Goal: Information Seeking & Learning: Learn about a topic

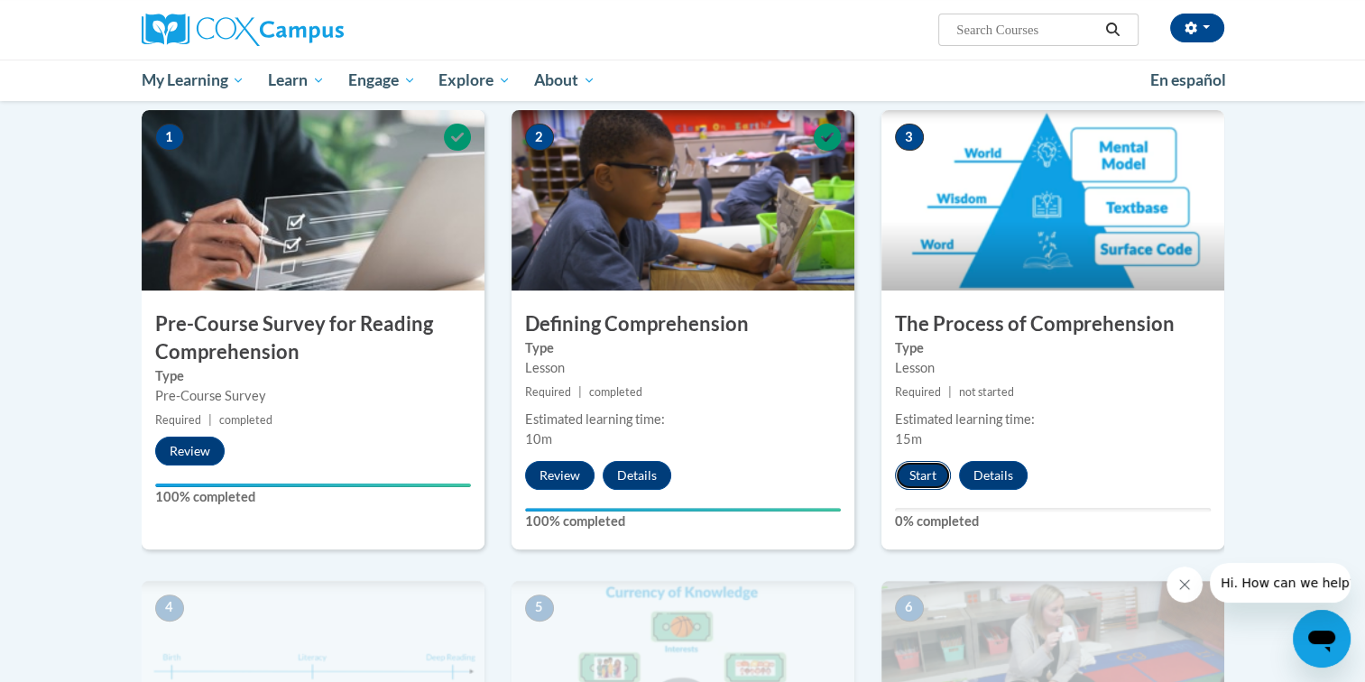
click at [927, 471] on button "Start" at bounding box center [923, 475] width 56 height 29
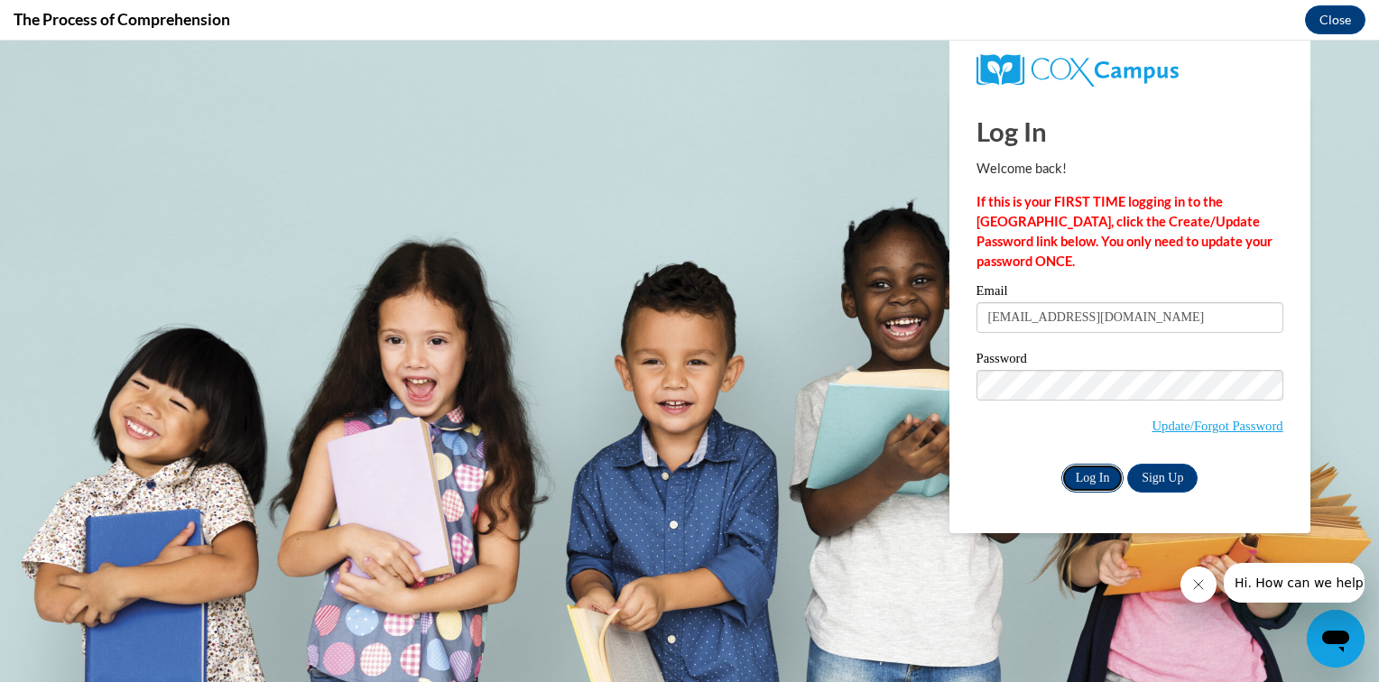
click at [1099, 476] on input "Log In" at bounding box center [1092, 478] width 63 height 29
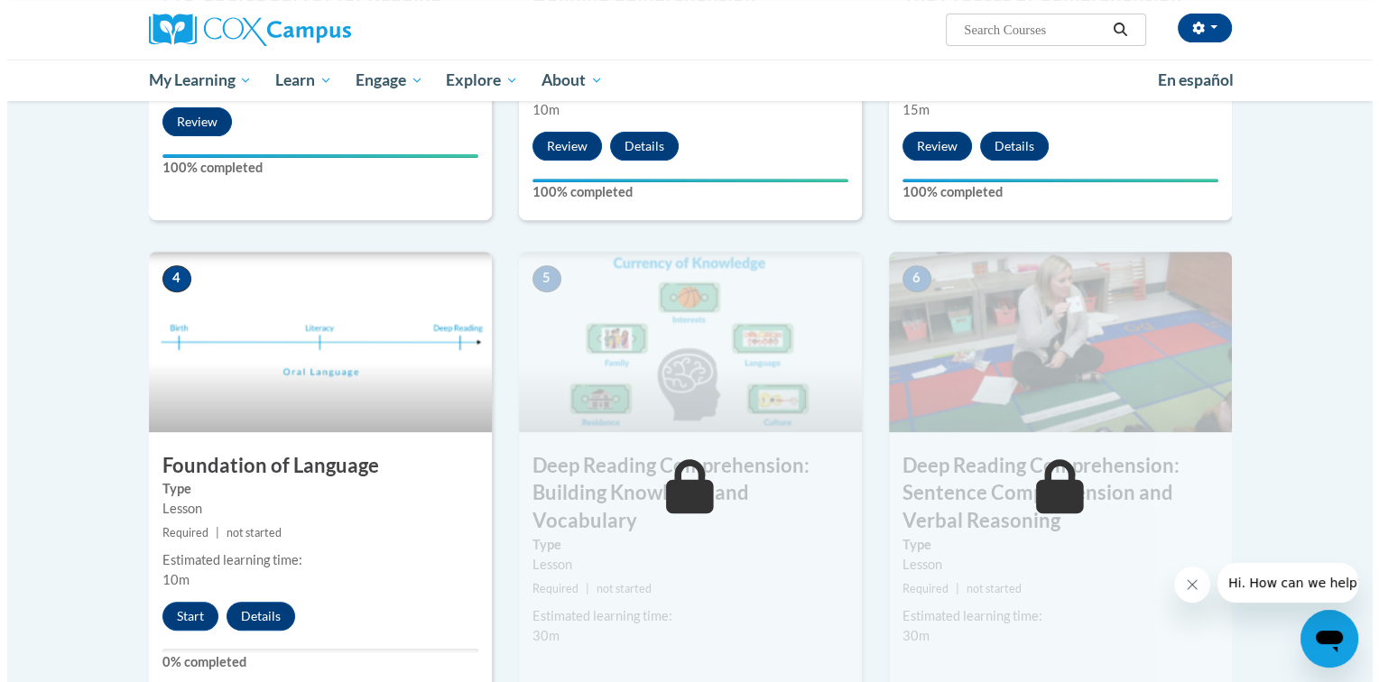
scroll to position [722, 0]
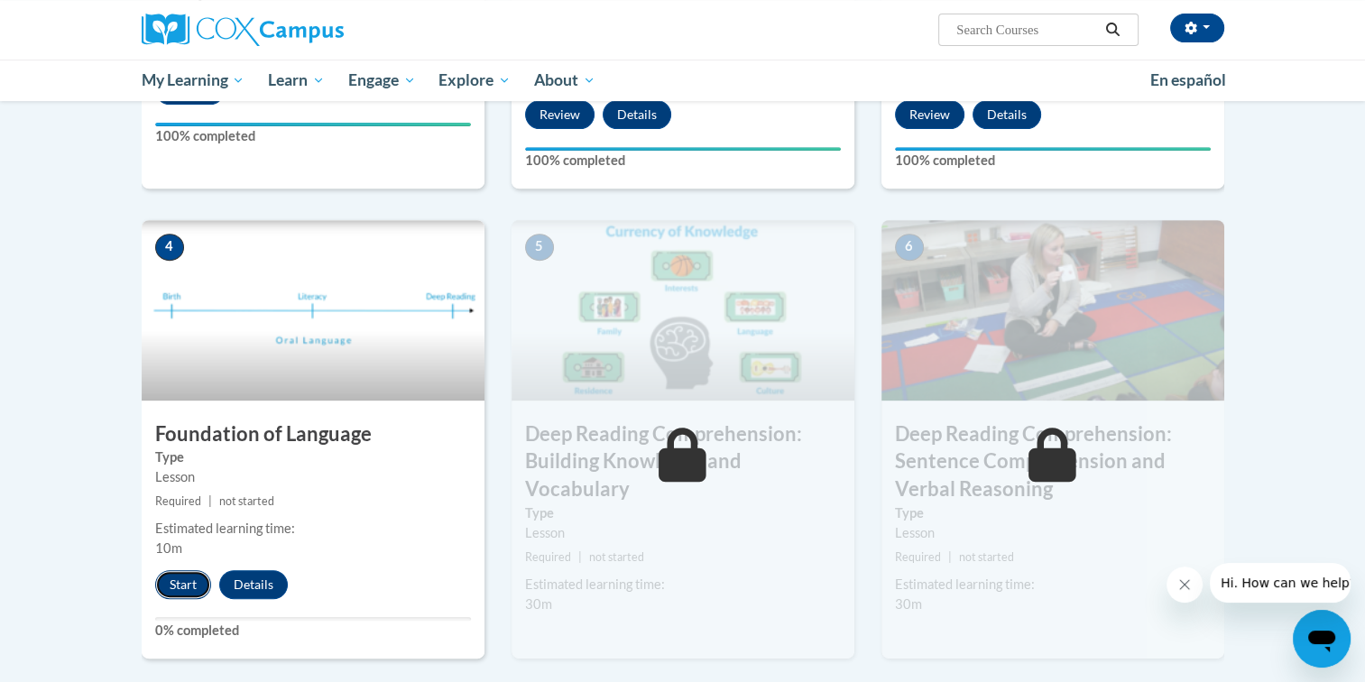
click at [186, 576] on button "Start" at bounding box center [183, 584] width 56 height 29
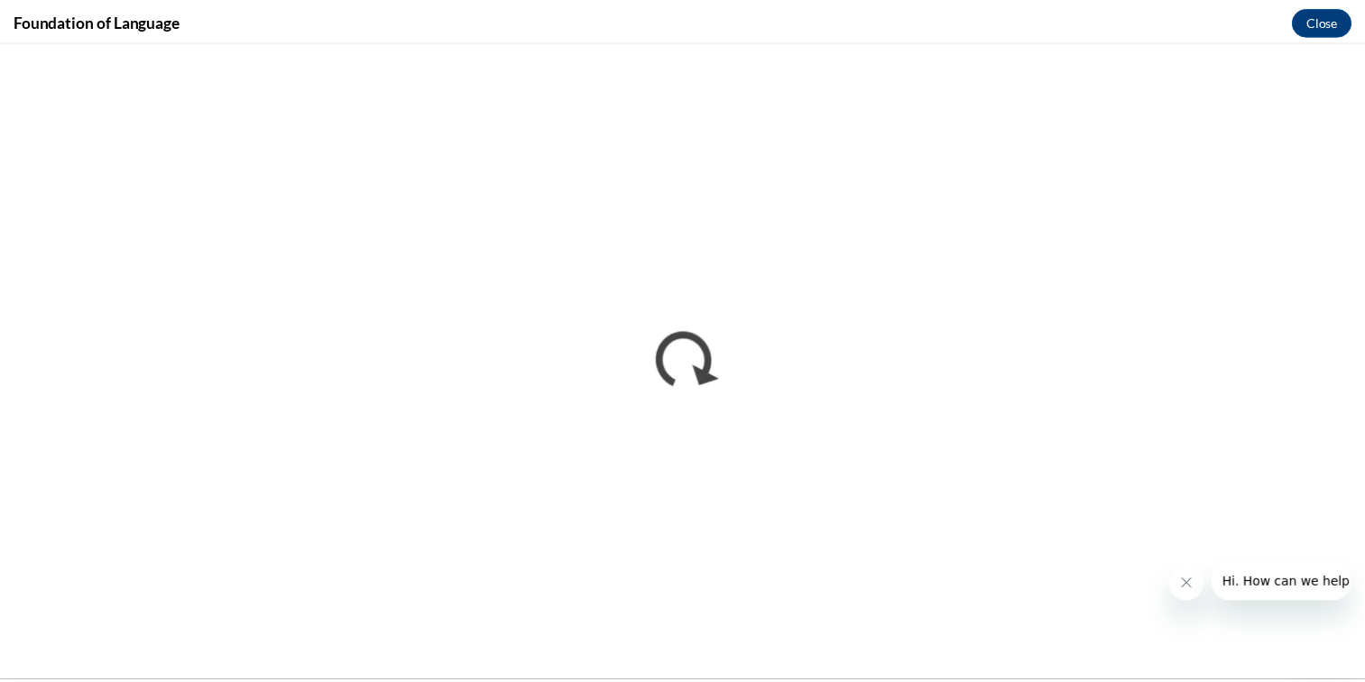
scroll to position [0, 0]
